Goal: Book appointment/travel/reservation

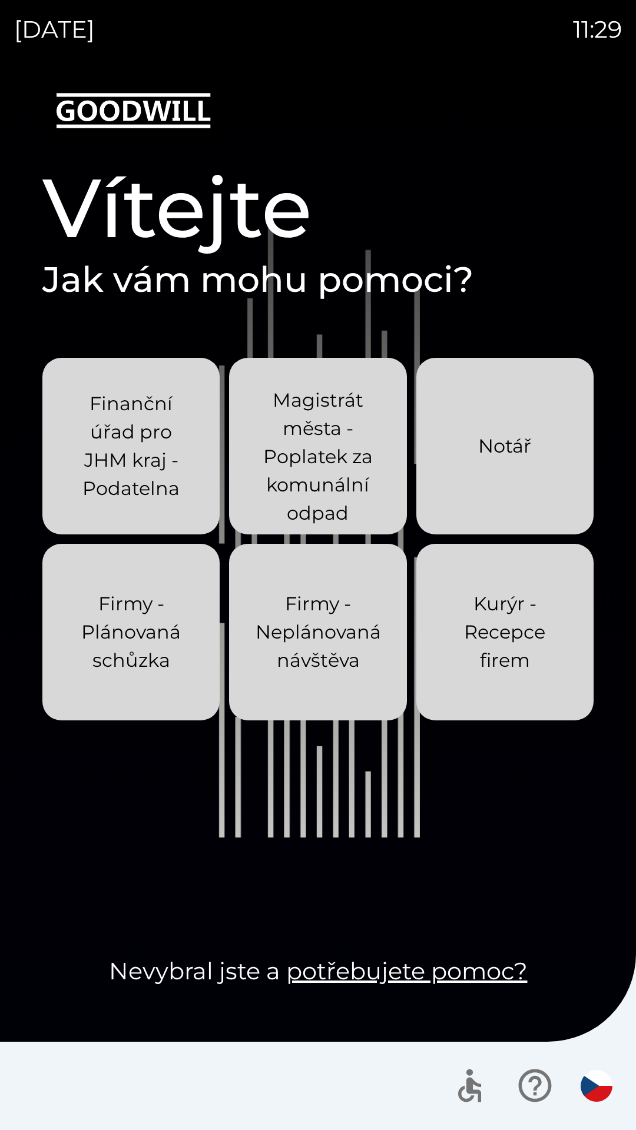
click at [0, 0] on div "[DATE] 11:29 Vítejte Jak vám mohu pomoci? Finanční úřad pro JHM kraj - Podateln…" at bounding box center [318, 565] width 636 height 1130
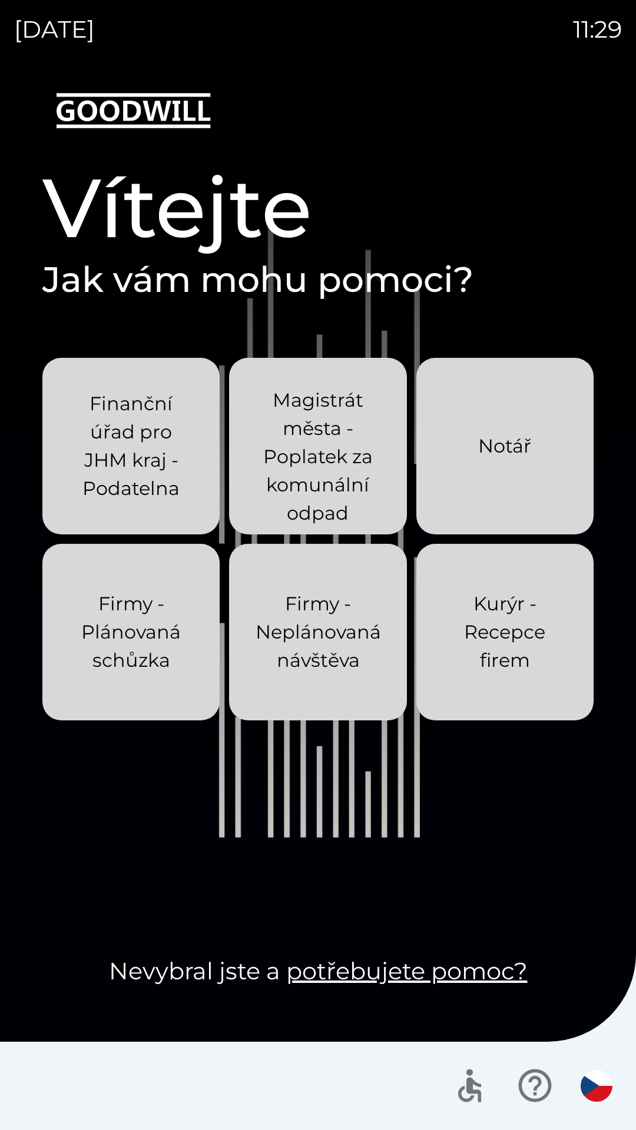
click at [0, 0] on div "[DATE] 11:29 Vítejte Jak vám mohu pomoci? Finanční úřad pro JHM kraj - Podateln…" at bounding box center [318, 565] width 636 height 1130
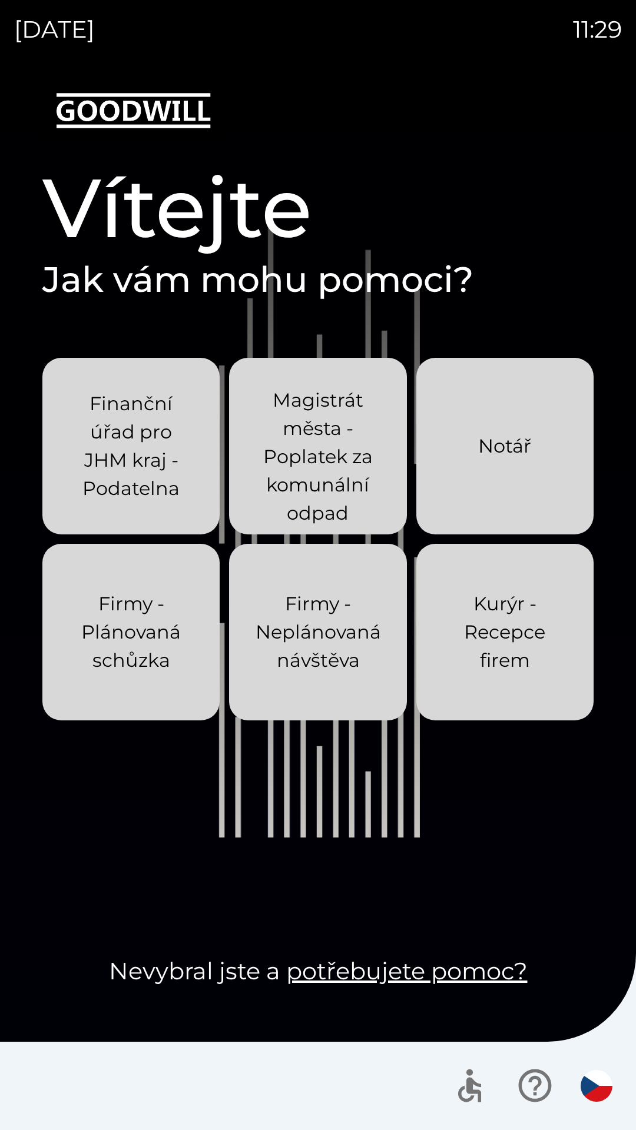
click at [0, 0] on div "[DATE] 11:29 Vítejte Jak vám mohu pomoci? Finanční úřad pro JHM kraj - Podateln…" at bounding box center [318, 565] width 636 height 1130
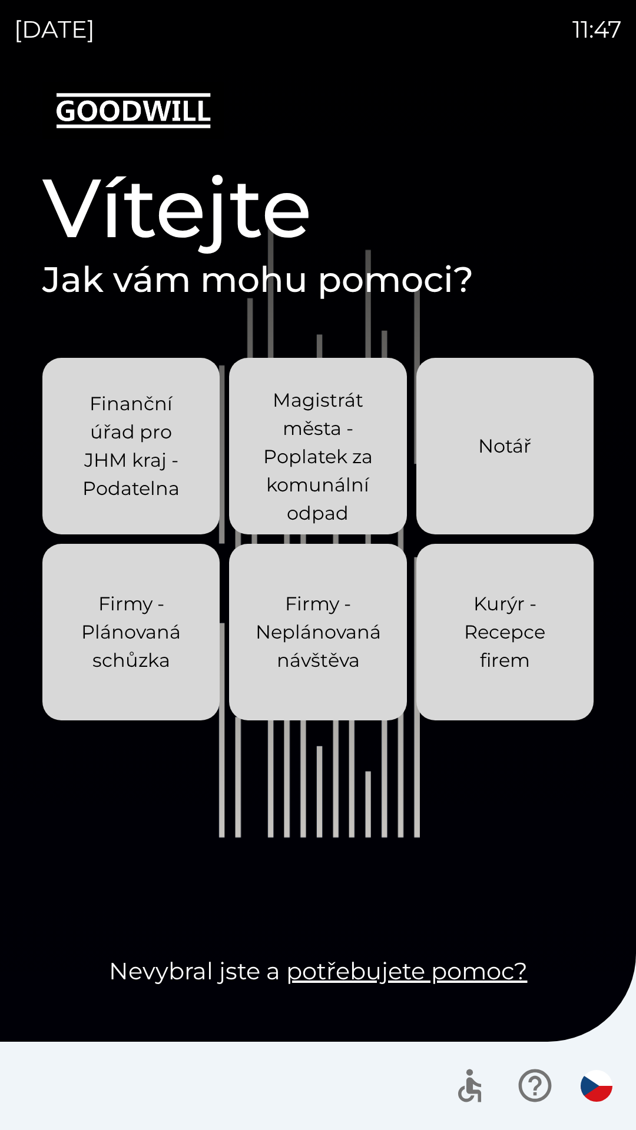
click at [596, 1068] on button "button" at bounding box center [596, 1085] width 41 height 41
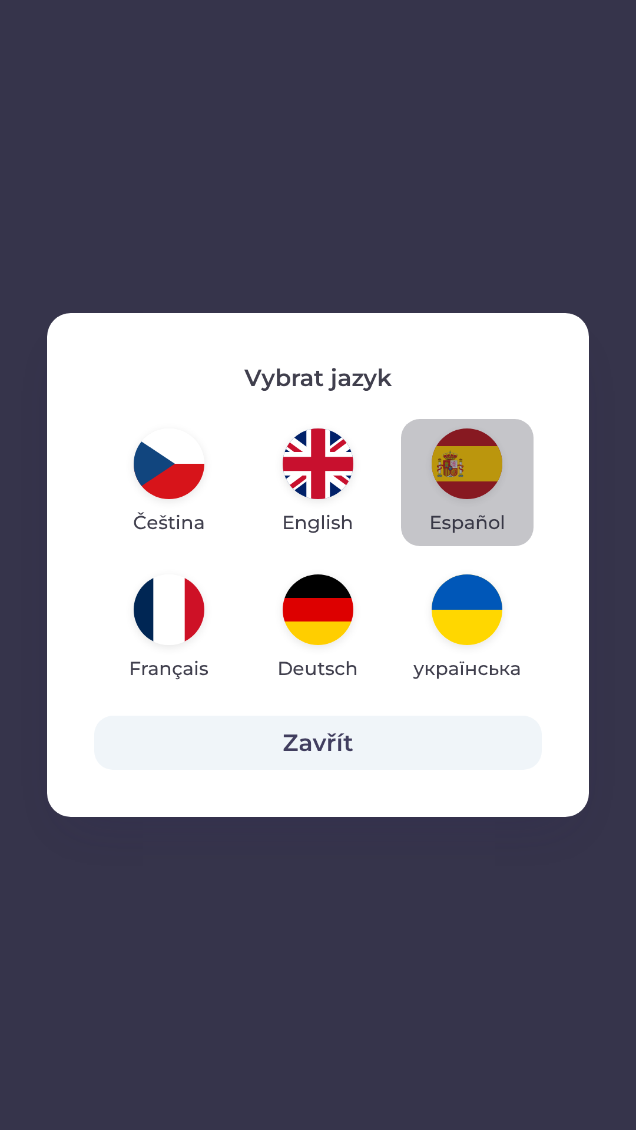
click at [442, 490] on button "Español" at bounding box center [467, 482] width 132 height 127
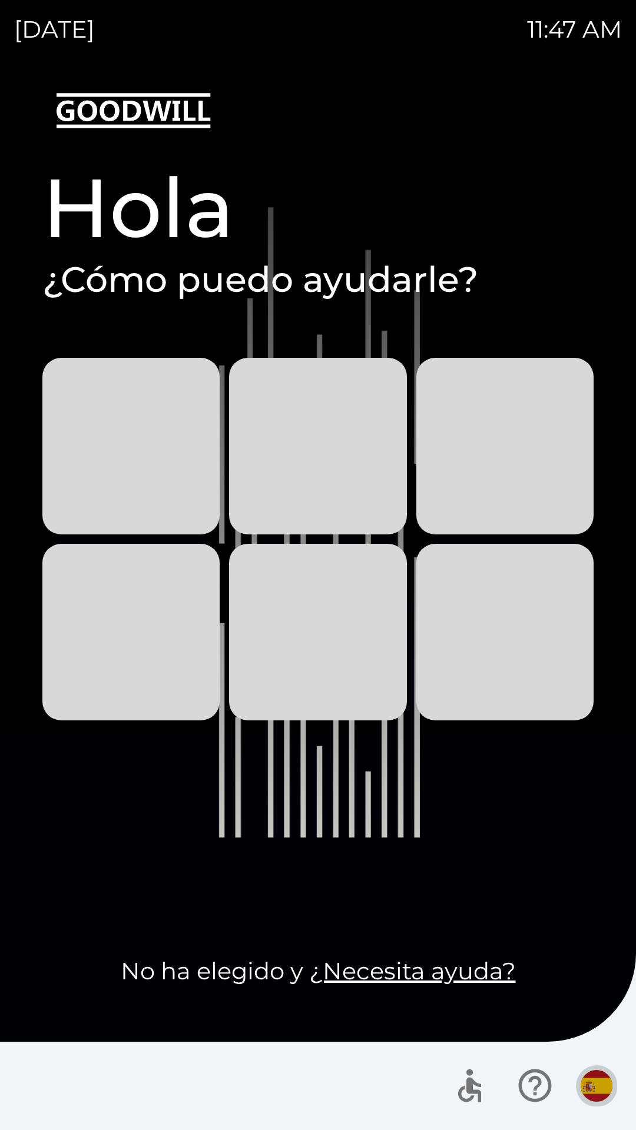
click at [594, 1070] on img "button" at bounding box center [596, 1086] width 32 height 32
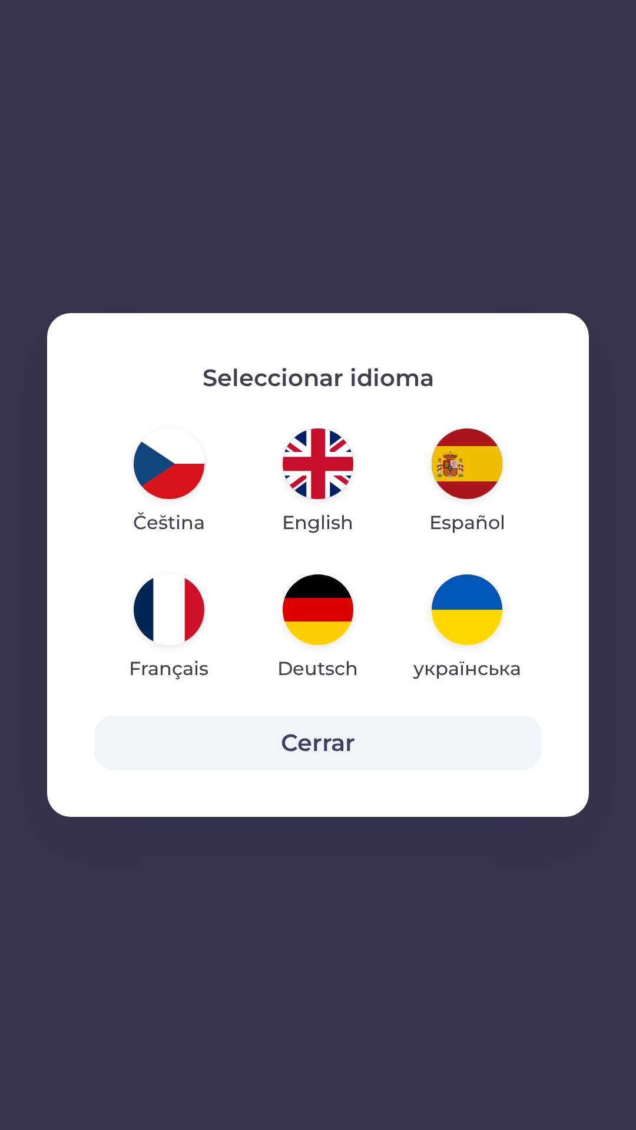
click at [131, 445] on button "Čeština" at bounding box center [169, 482] width 128 height 127
